Goal: Use online tool/utility: Utilize a website feature to perform a specific function

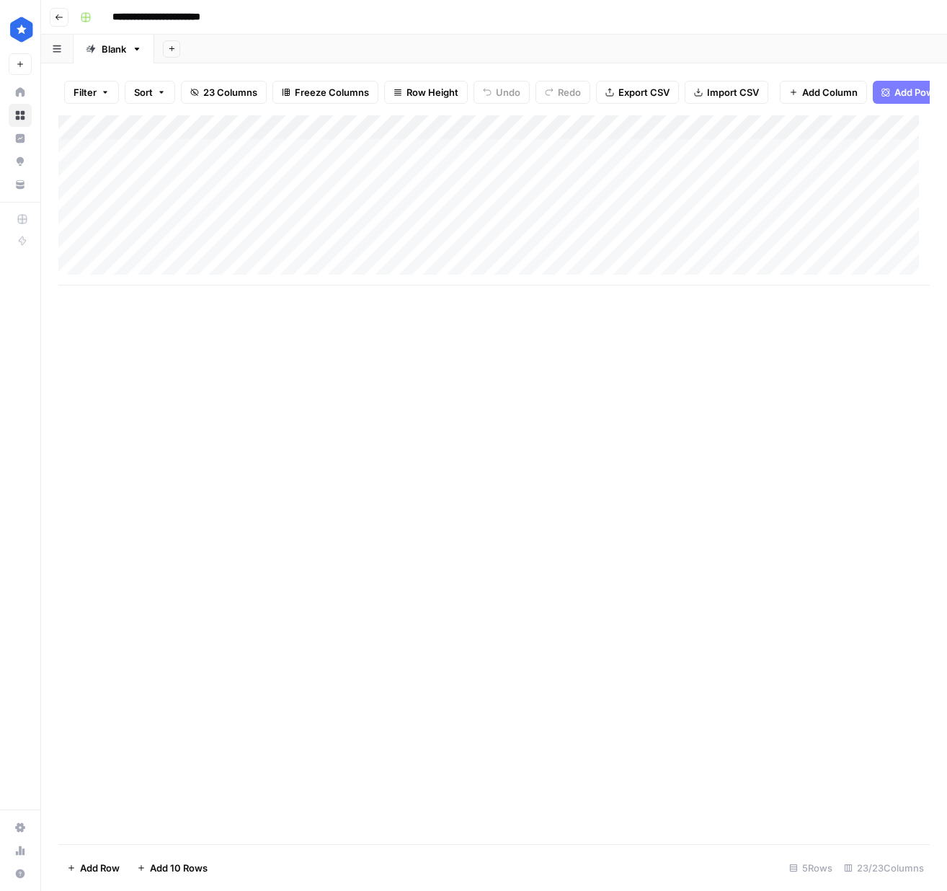
click at [402, 185] on div "Add Column" at bounding box center [494, 200] width 872 height 170
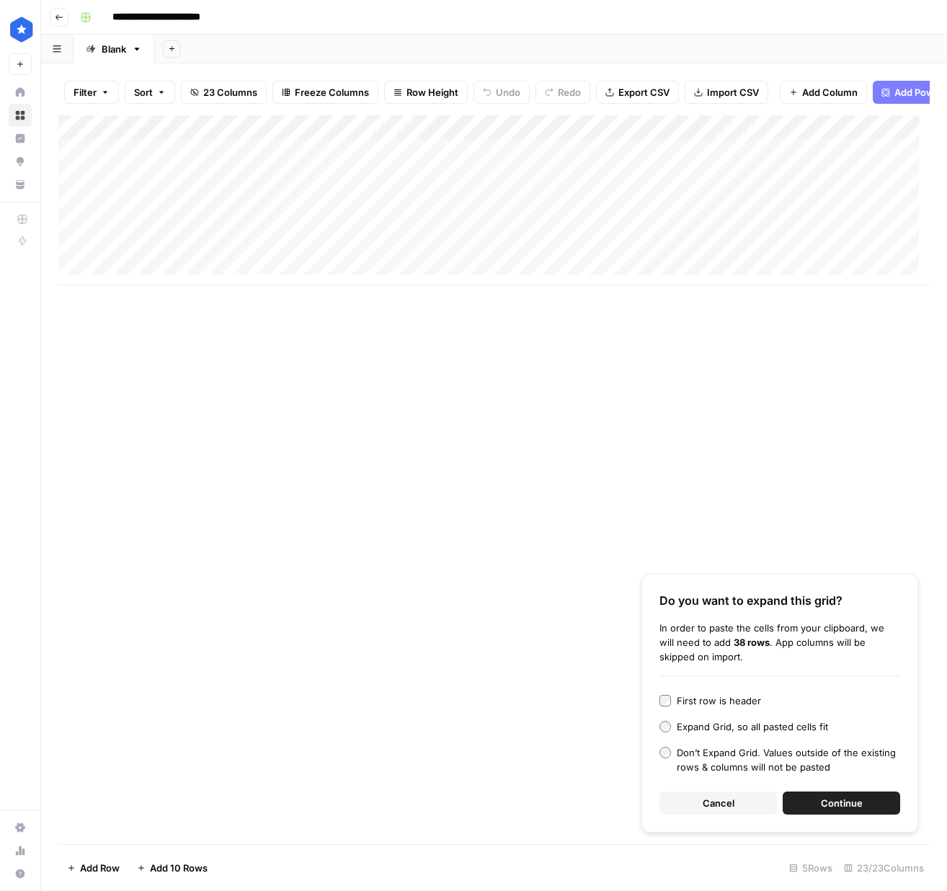
click at [825, 807] on span "Continue" at bounding box center [842, 803] width 42 height 14
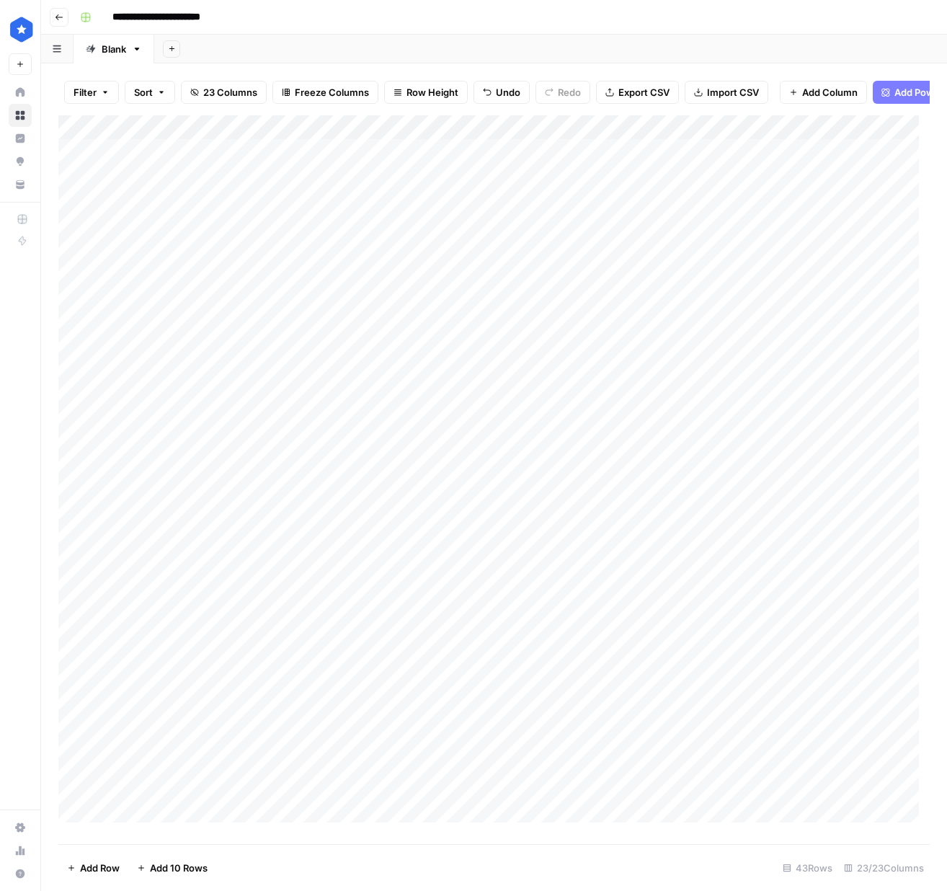
click at [777, 141] on div "Add Column" at bounding box center [494, 474] width 872 height 718
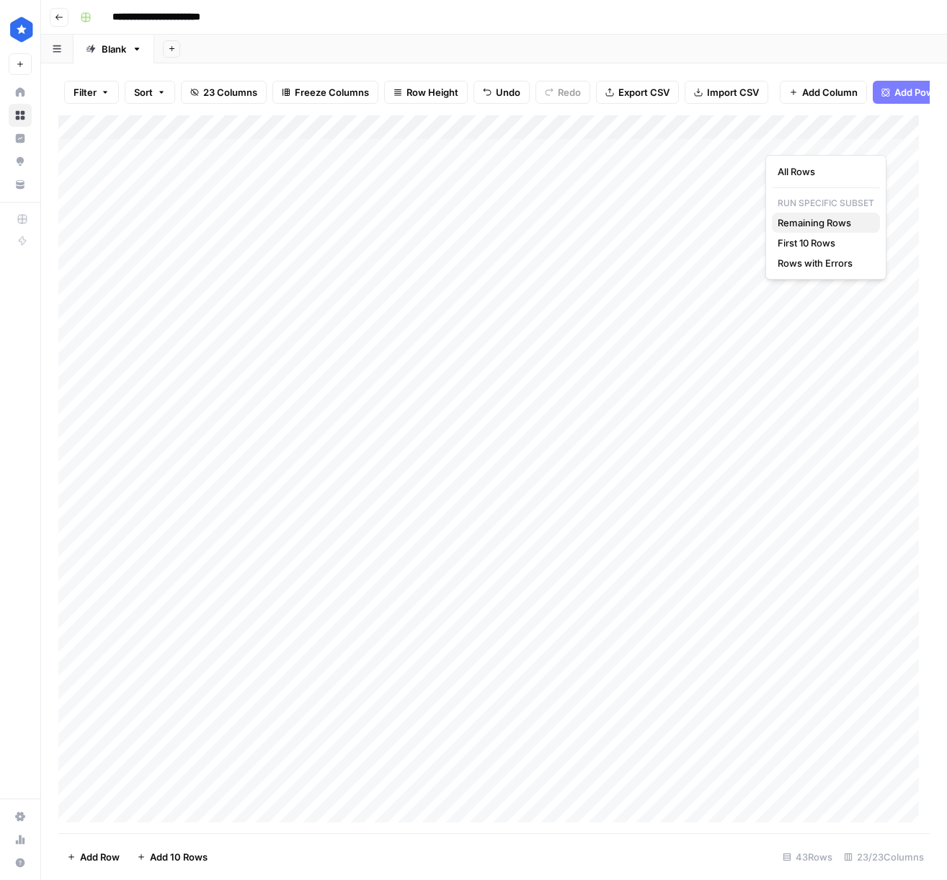
click at [820, 223] on span "Remaining Rows" at bounding box center [823, 223] width 91 height 14
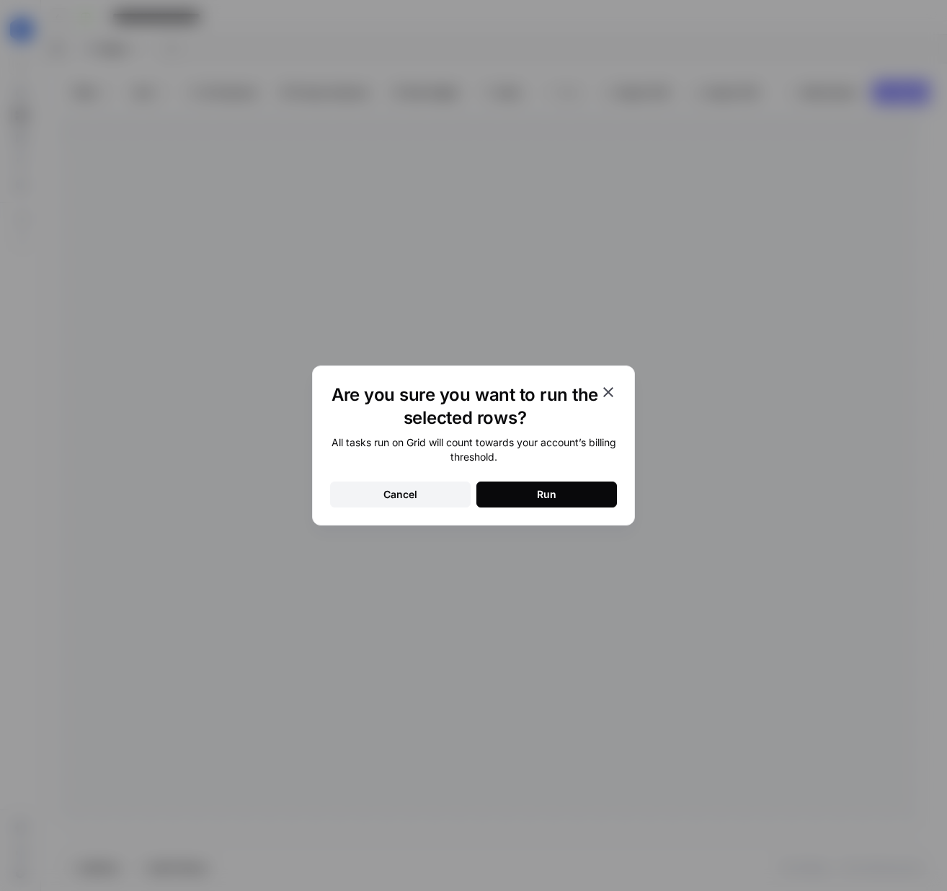
click at [559, 495] on button "Run" at bounding box center [547, 495] width 141 height 26
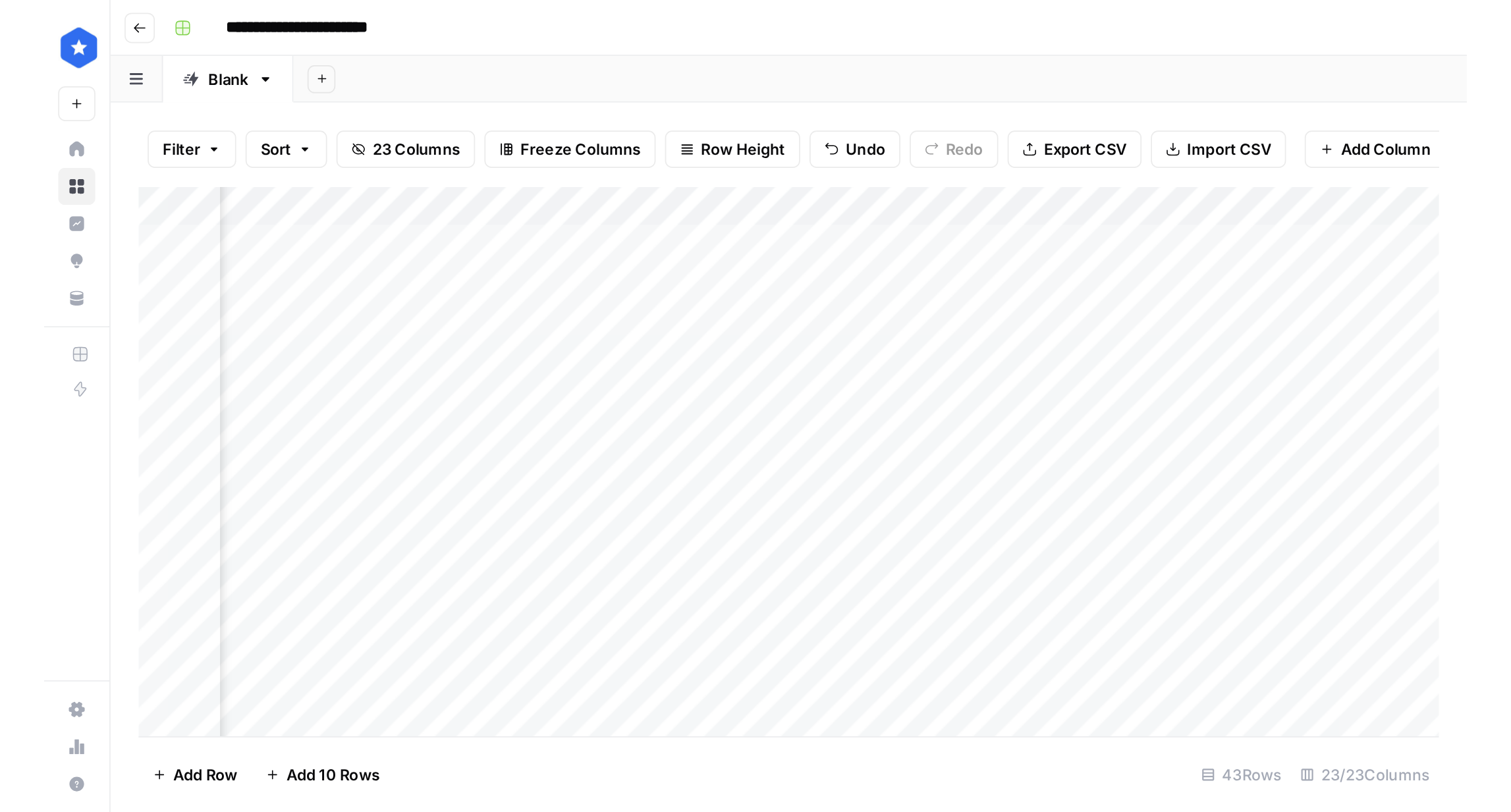
scroll to position [0, 174]
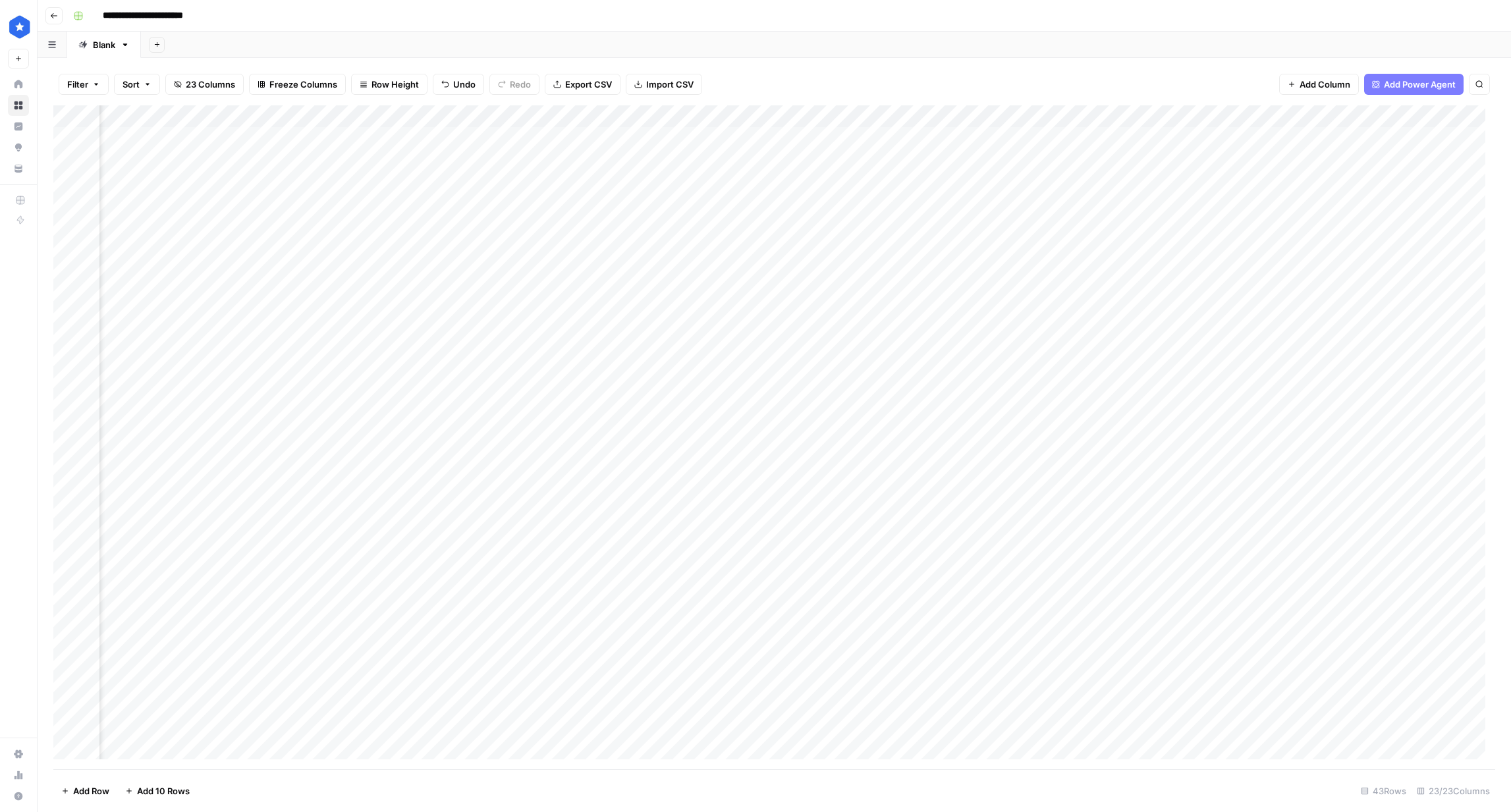
click at [596, 84] on span "Export CSV" at bounding box center [588, 84] width 47 height 13
click at [865, 74] on div "Filter Sort 23 Columns Freeze Columns Row Height Undo Redo Export CSV Import CS…" at bounding box center [774, 84] width 1442 height 42
click at [212, 166] on div "Add Column" at bounding box center [774, 437] width 1442 height 664
click at [601, 168] on div "Add Column" at bounding box center [774, 437] width 1442 height 664
click at [731, 164] on div "Add Column" at bounding box center [774, 437] width 1442 height 664
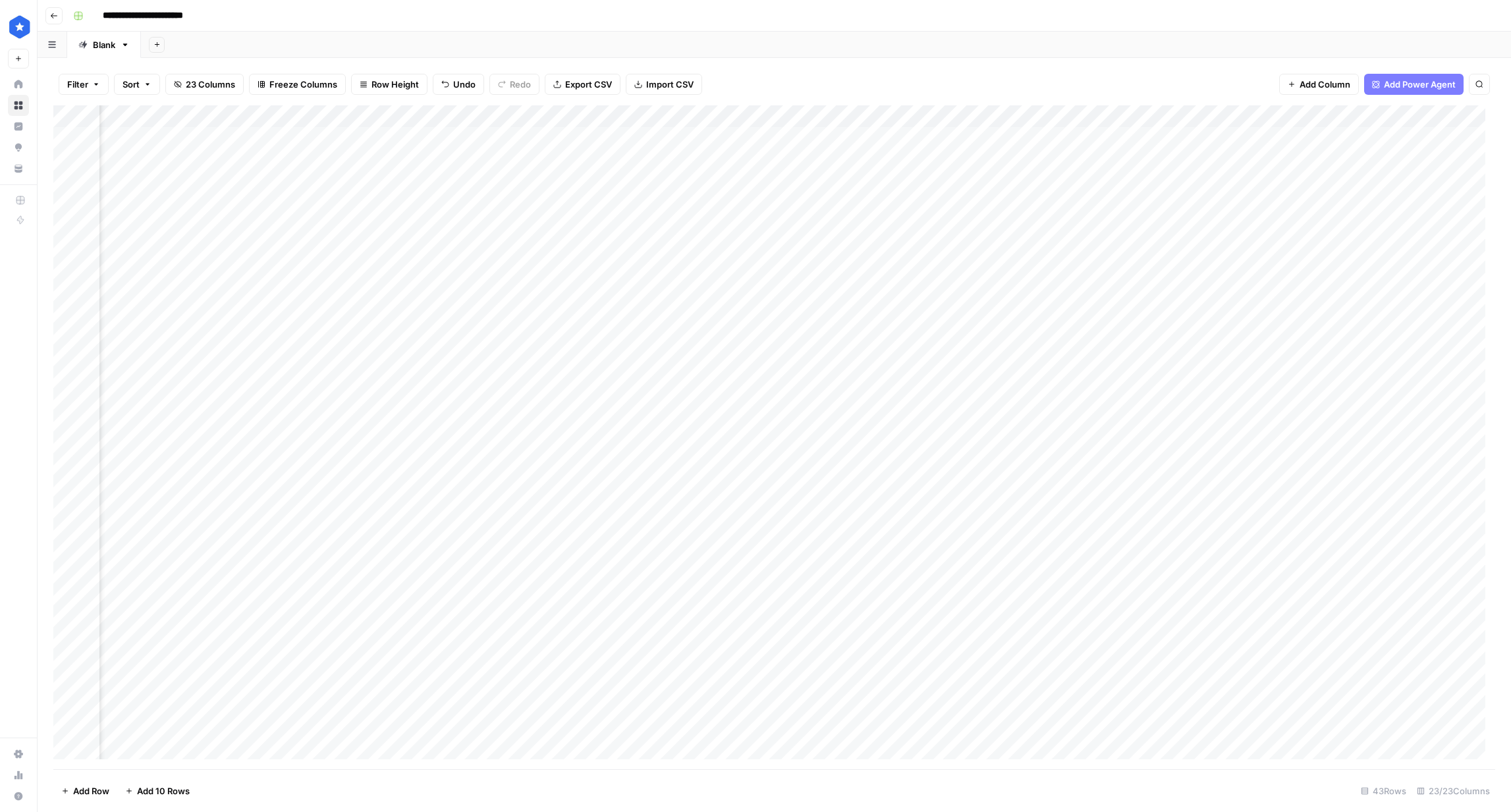
click at [841, 162] on div "Add Column" at bounding box center [774, 437] width 1442 height 664
click at [594, 166] on div "Add Column" at bounding box center [774, 437] width 1442 height 664
click at [237, 167] on div "Add Column" at bounding box center [774, 437] width 1442 height 664
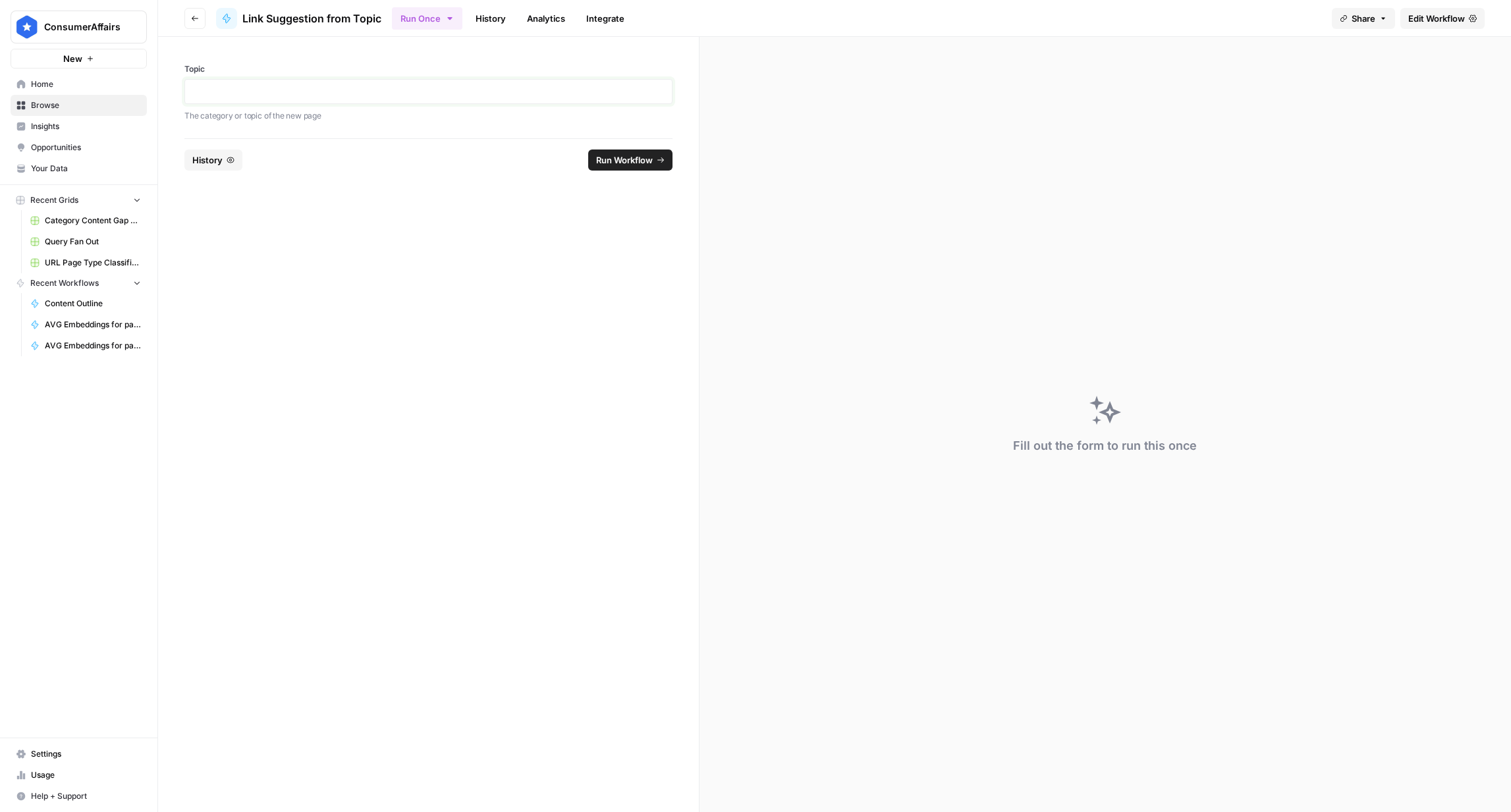
click at [360, 92] on p at bounding box center [428, 91] width 470 height 13
click at [383, 174] on footer "History Run Workflow" at bounding box center [428, 159] width 488 height 43
click at [503, 98] on div at bounding box center [428, 91] width 488 height 25
click at [528, 80] on div at bounding box center [428, 91] width 488 height 25
click at [514, 90] on p at bounding box center [428, 91] width 470 height 13
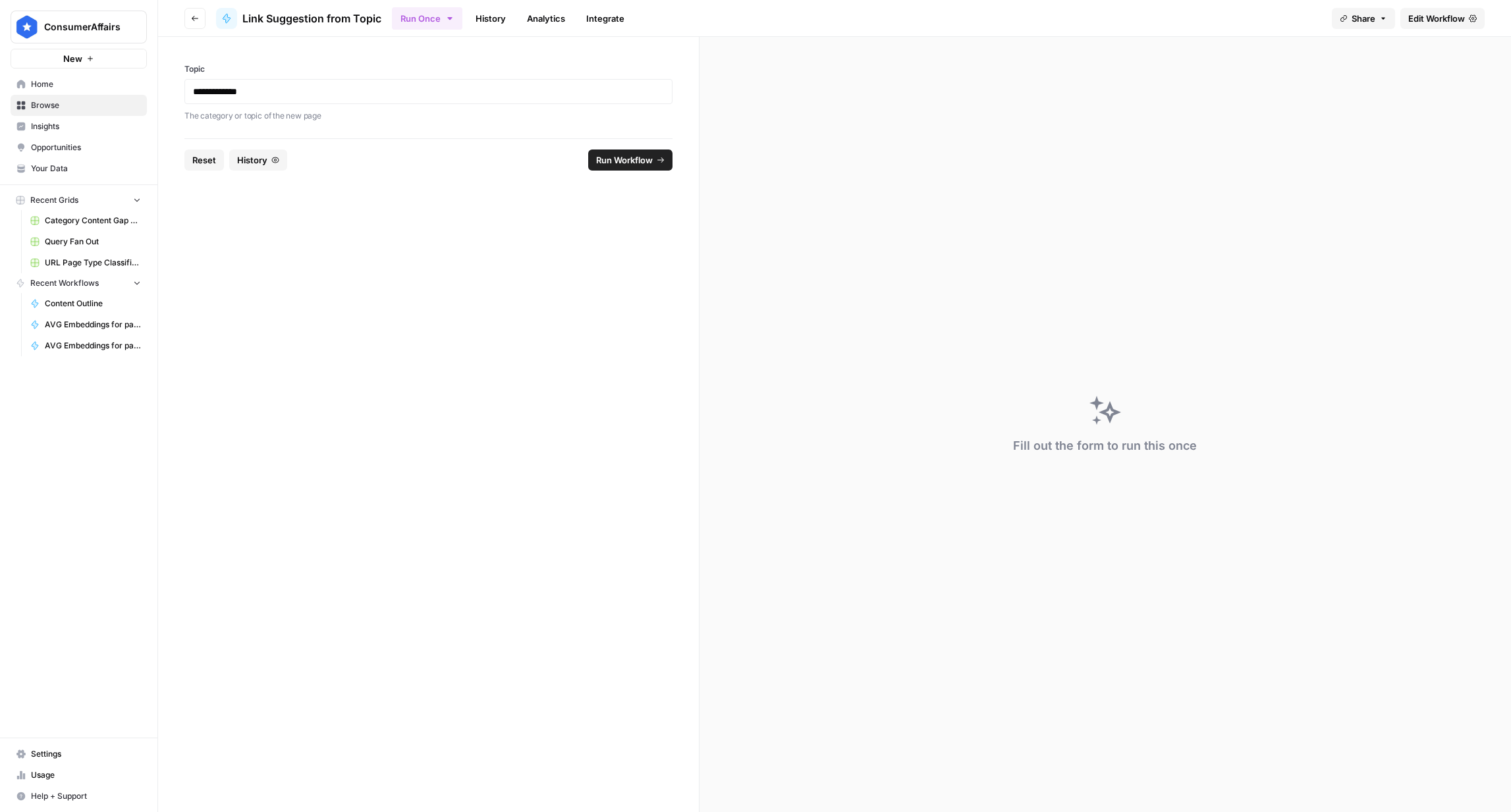
click at [624, 162] on span "Run Workflow" at bounding box center [624, 160] width 57 height 13
